Goal: Browse casually

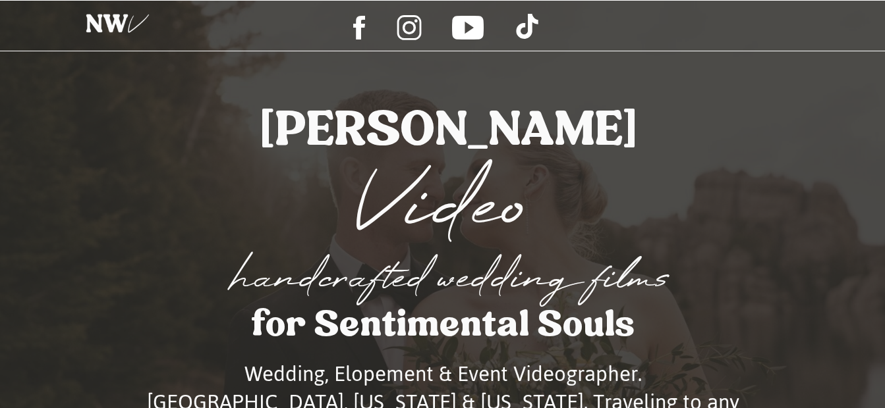
click at [130, 25] on div at bounding box center [118, 26] width 84 height 43
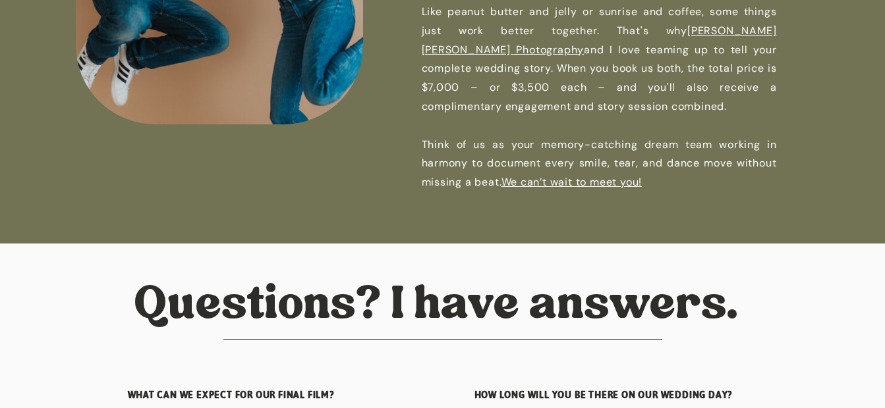
scroll to position [3936, 0]
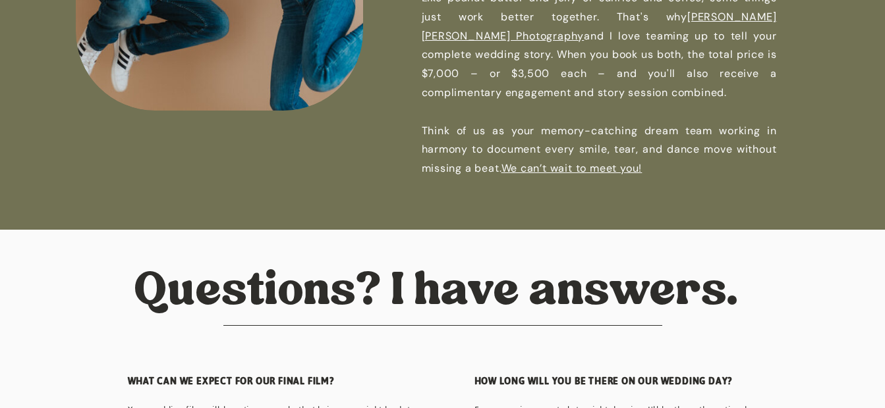
drag, startPoint x: 555, startPoint y: 60, endPoint x: 740, endPoint y: 97, distance: 188.8
click at [740, 97] on p "Like peanut butter and jelly or sunrise and coffee, some things just work bette…" at bounding box center [599, 92] width 355 height 207
drag, startPoint x: 740, startPoint y: 97, endPoint x: 603, endPoint y: 82, distance: 137.2
click at [603, 82] on p "Like peanut butter and jelly or sunrise and coffee, some things just work bette…" at bounding box center [599, 92] width 355 height 207
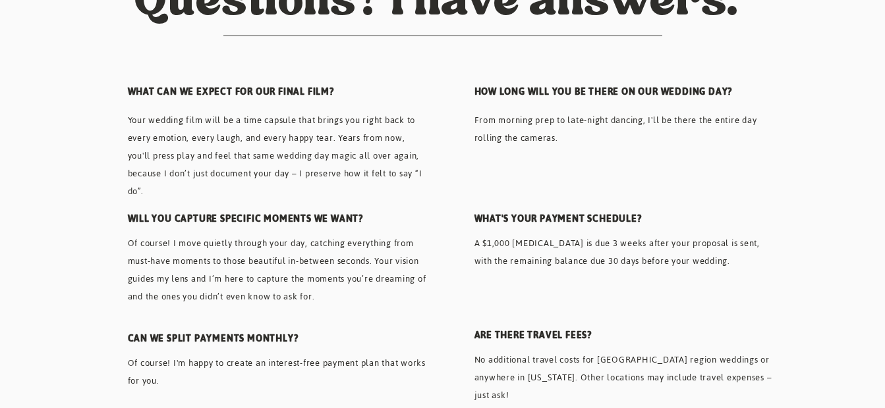
scroll to position [4227, 0]
